Goal: Task Accomplishment & Management: Manage account settings

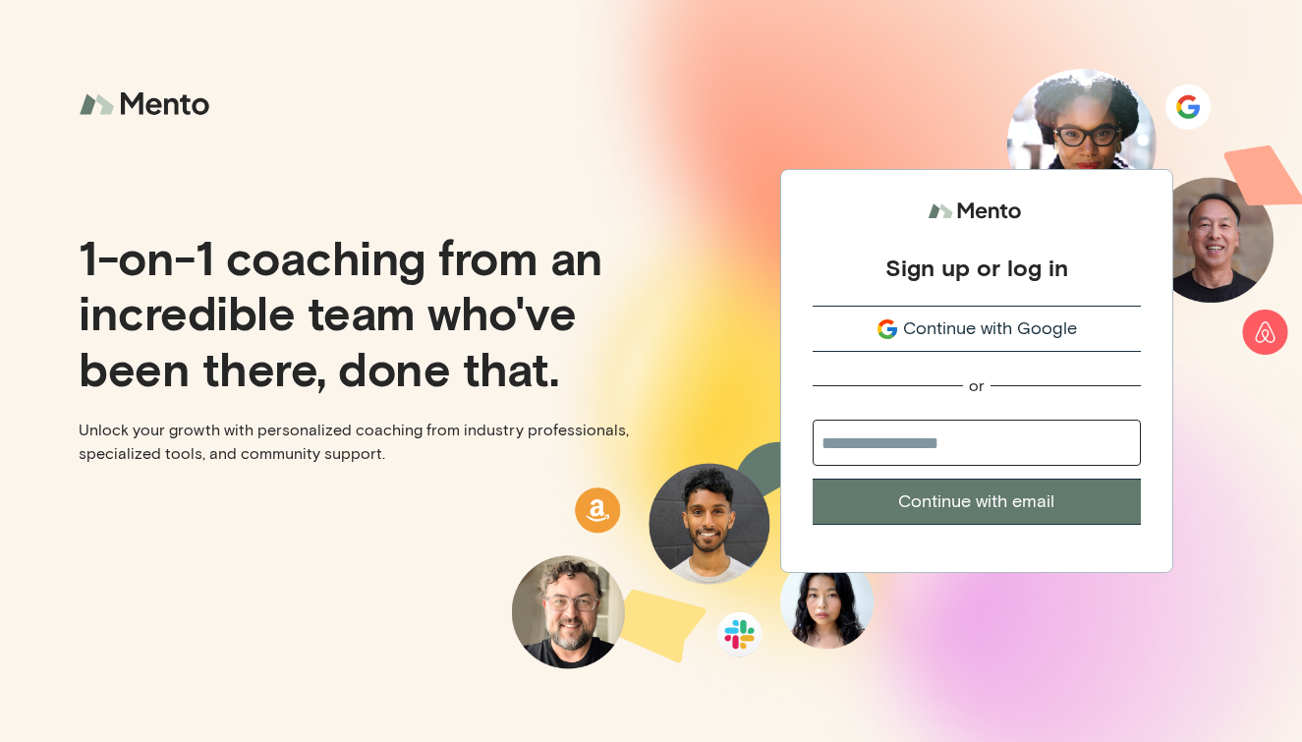
click at [1027, 329] on span "Continue with Google" at bounding box center [990, 328] width 174 height 27
click at [1025, 331] on span "Continue with Google" at bounding box center [990, 328] width 174 height 27
click at [1014, 438] on input "email" at bounding box center [977, 443] width 328 height 46
drag, startPoint x: 1052, startPoint y: 448, endPoint x: 716, endPoint y: 426, distance: 336.9
click at [716, 426] on div "**********" at bounding box center [978, 371] width 652 height 742
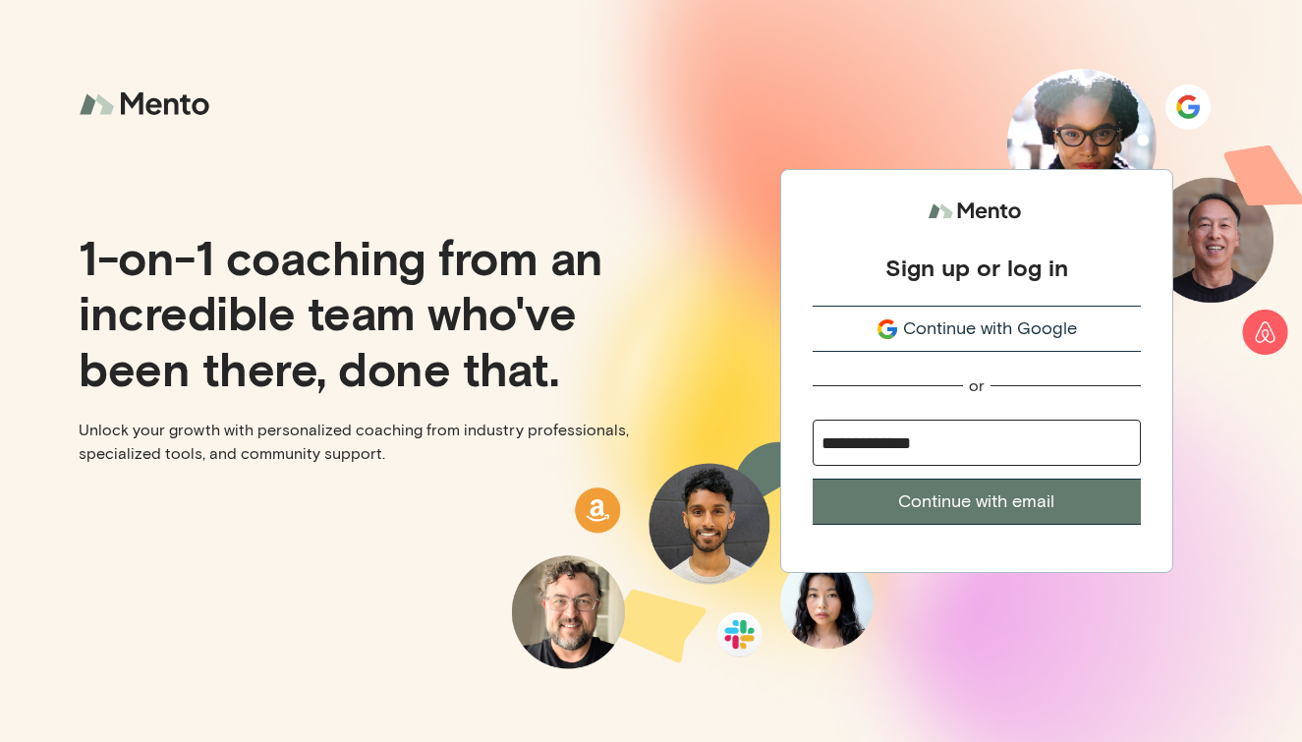
type input "**********"
click at [908, 498] on button "Continue with email" at bounding box center [977, 502] width 328 height 46
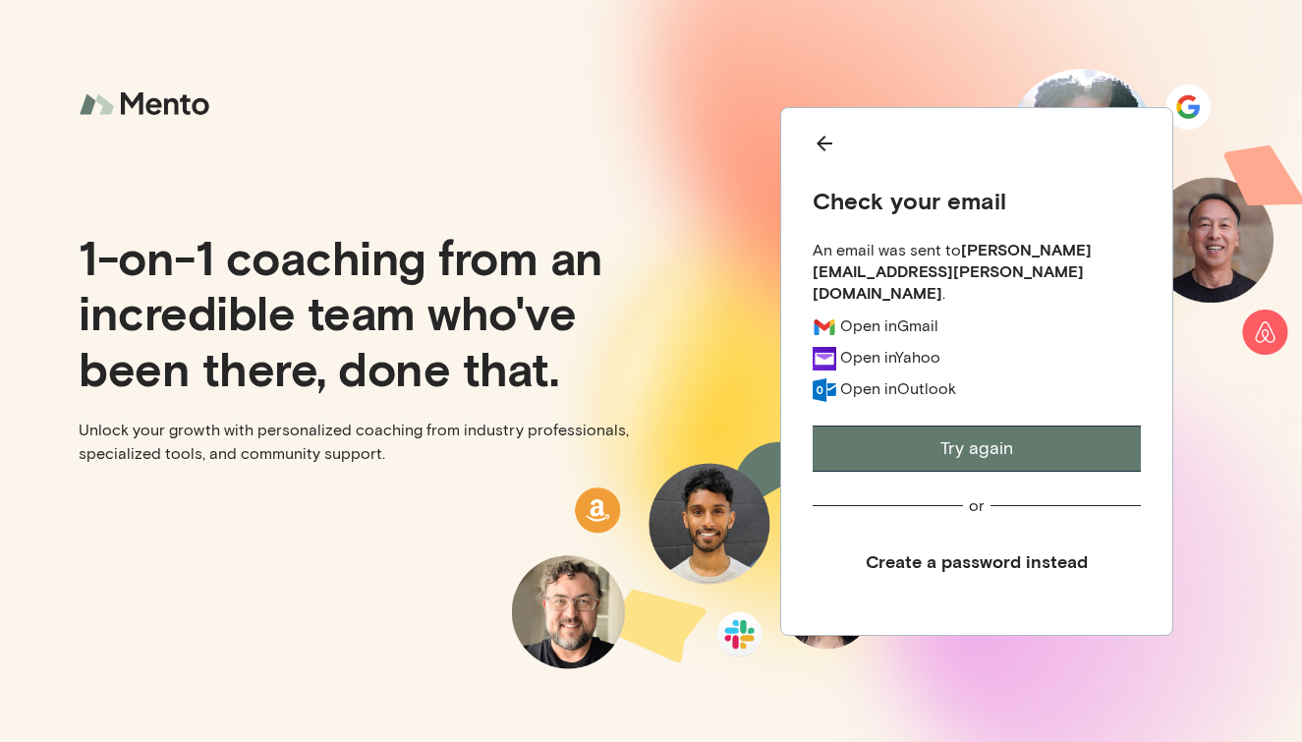
click at [943, 540] on button "Create a password instead" at bounding box center [977, 562] width 328 height 44
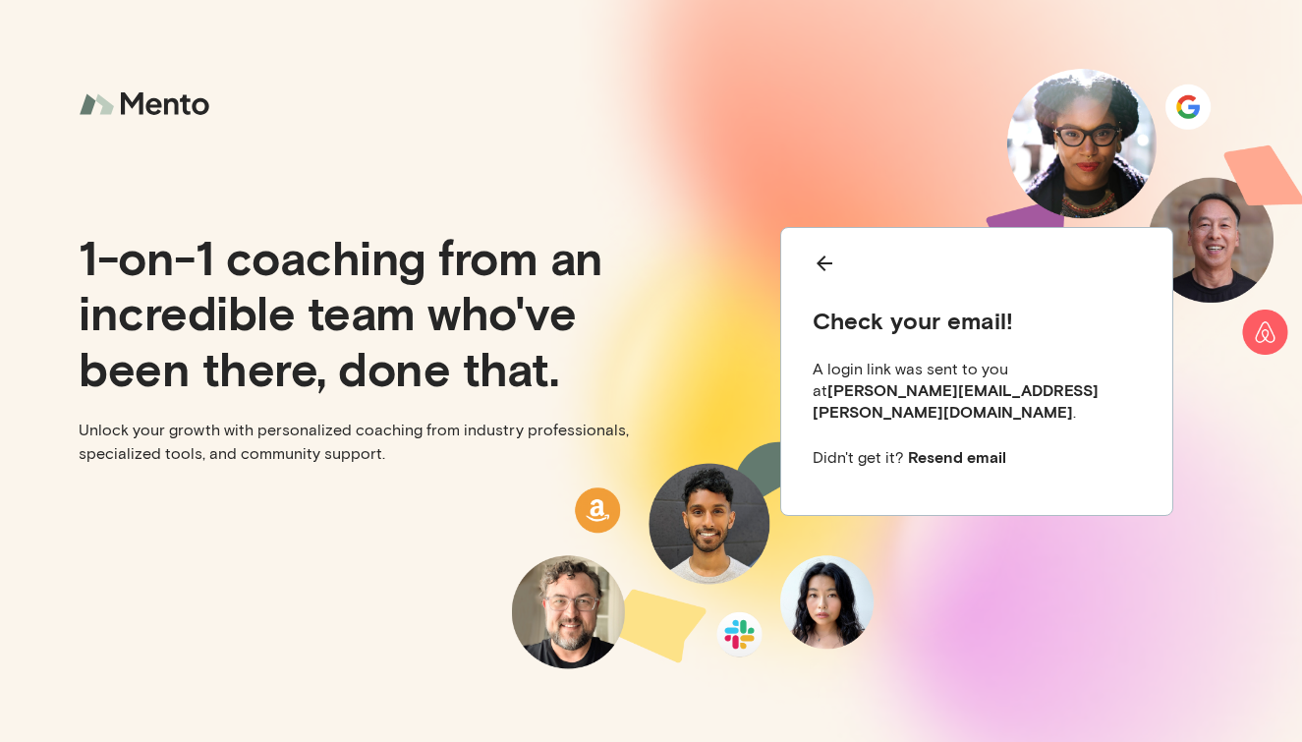
click at [816, 275] on icon "Back" at bounding box center [825, 264] width 24 height 24
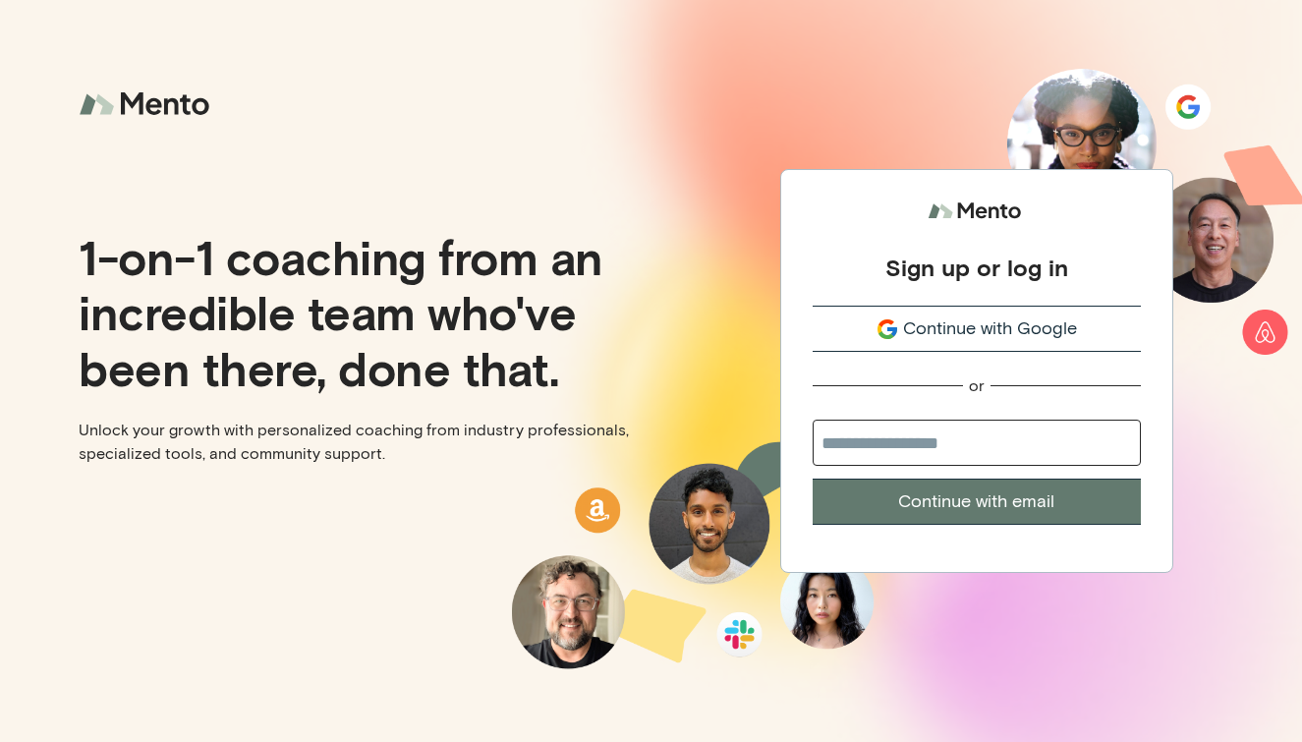
click at [885, 441] on input "email" at bounding box center [977, 443] width 328 height 46
type input "**********"
click at [1001, 517] on button "Continue with email" at bounding box center [977, 502] width 328 height 46
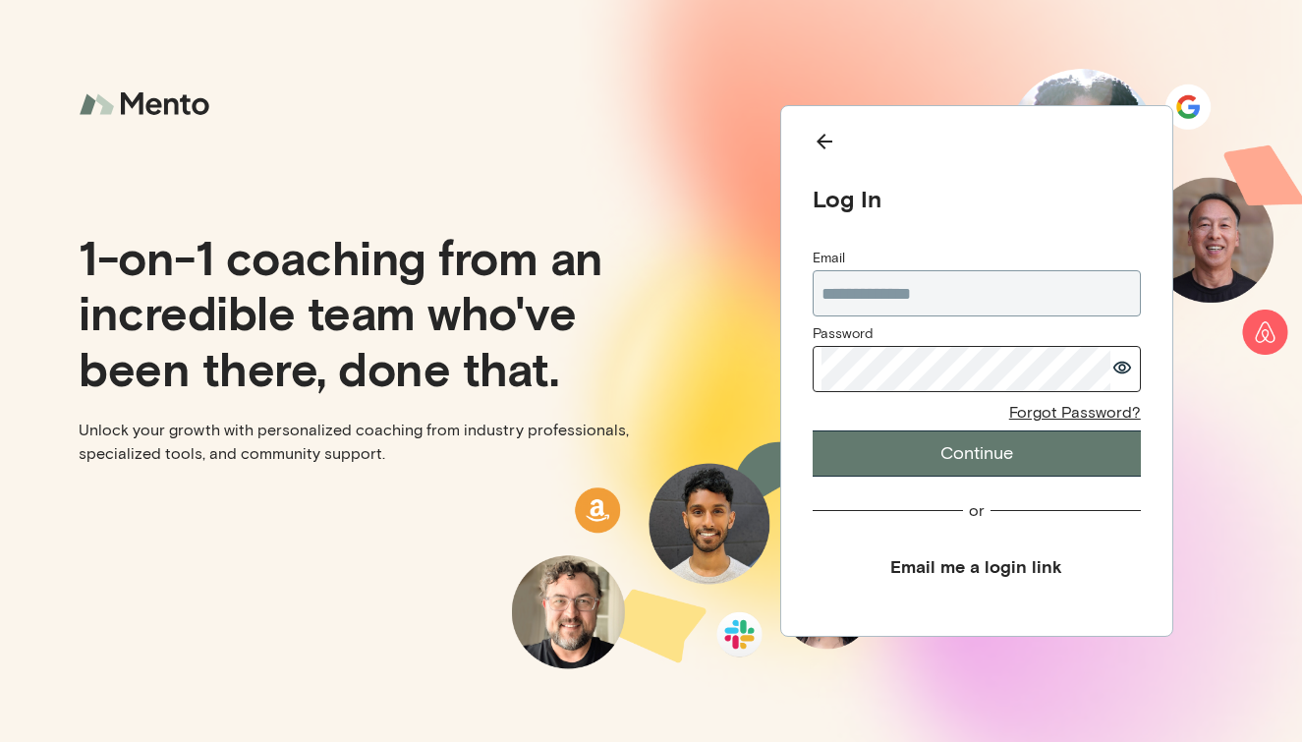
click at [1136, 370] on div at bounding box center [977, 369] width 328 height 46
click at [1127, 370] on icon "button" at bounding box center [1123, 368] width 20 height 14
click at [1095, 461] on button "Continue" at bounding box center [977, 453] width 328 height 46
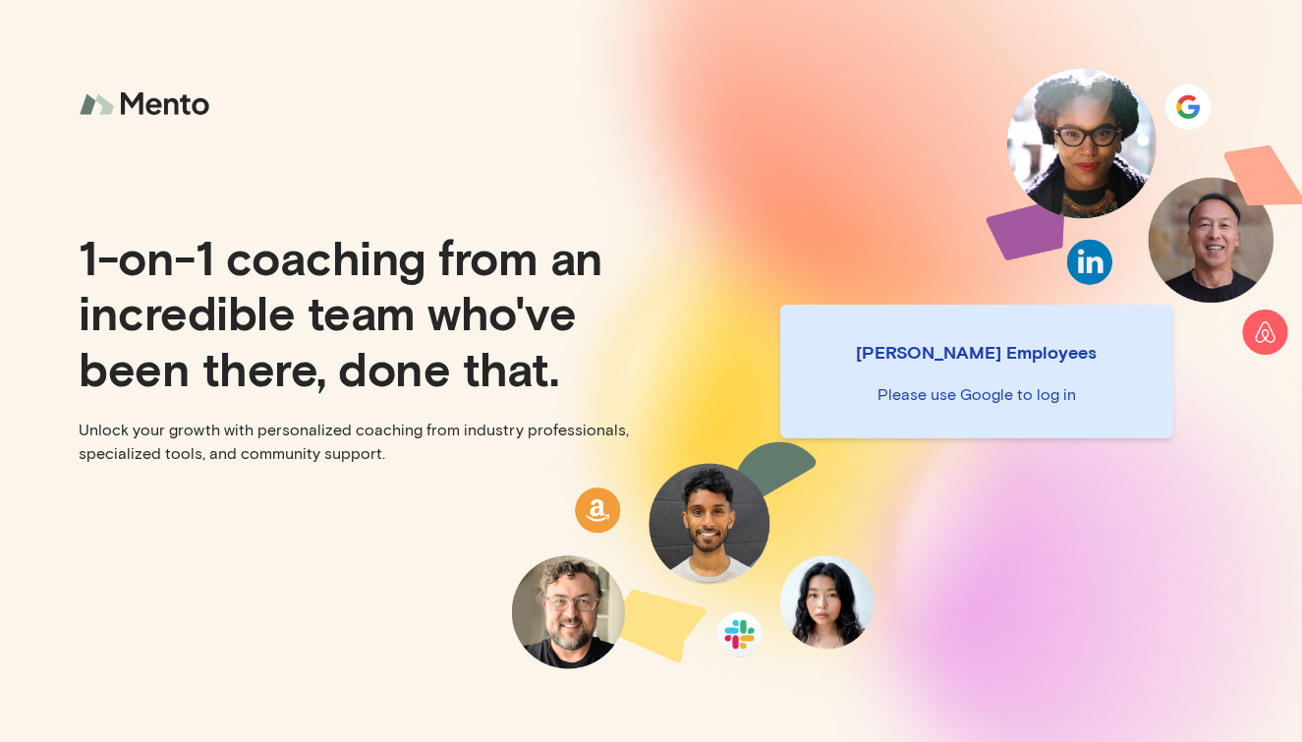
click at [1007, 398] on p "Please use Google to log in" at bounding box center [977, 395] width 362 height 24
